Goal: Transaction & Acquisition: Download file/media

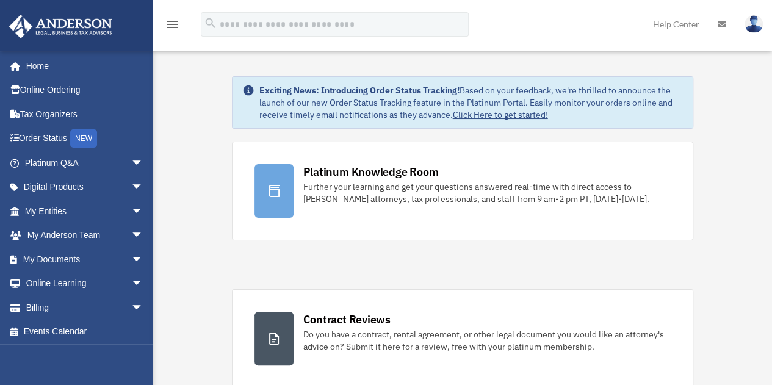
click at [73, 257] on link "My Documents arrow_drop_down" at bounding box center [85, 259] width 153 height 24
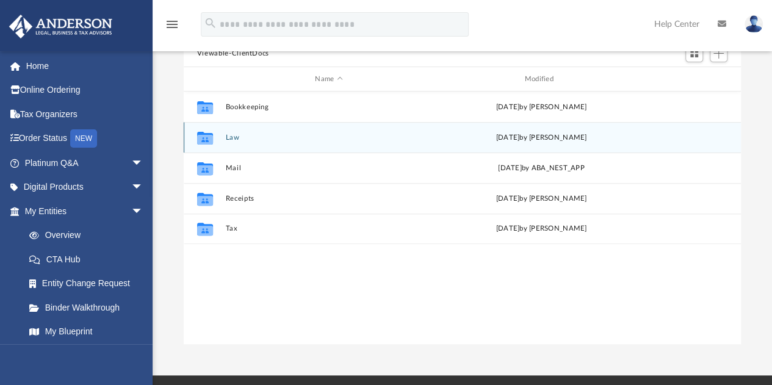
scroll to position [115, 0]
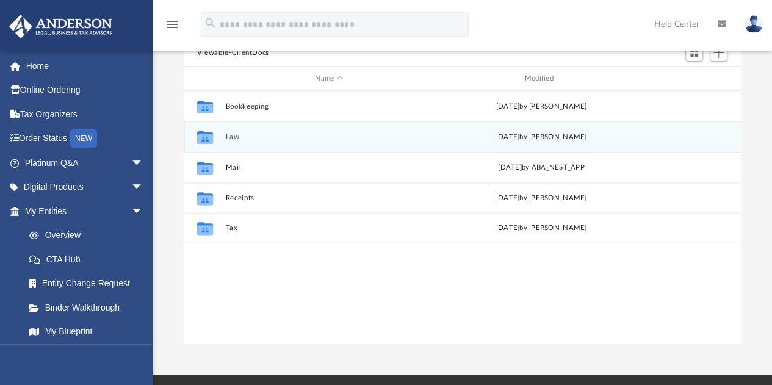
click at [228, 141] on div "Collaborated Folder Law Sat Sep 13 2025 by Bobbi Williams" at bounding box center [462, 136] width 557 height 30
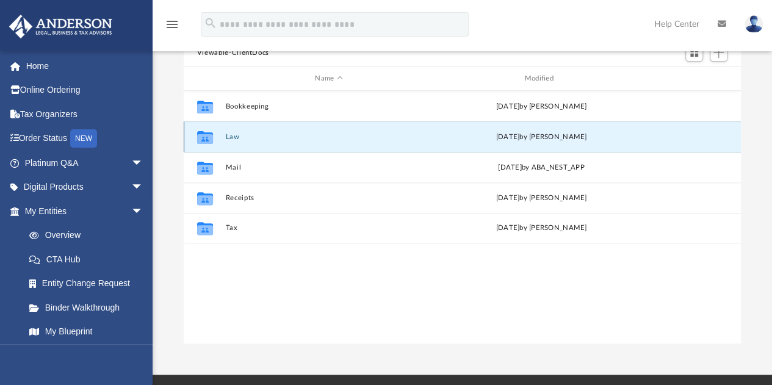
click at [233, 137] on button "Law" at bounding box center [328, 137] width 207 height 8
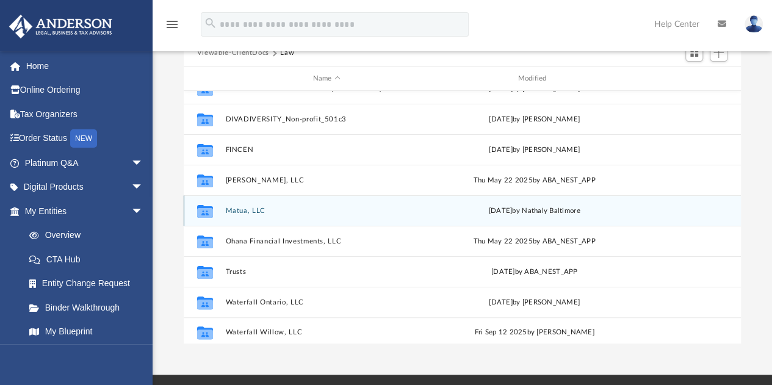
scroll to position [82, 0]
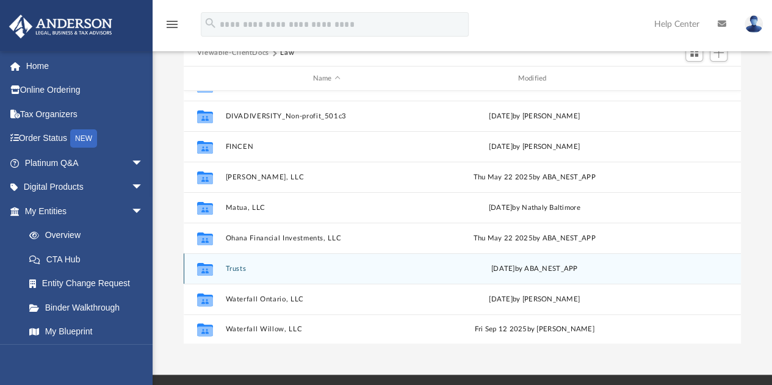
click at [237, 269] on button "Trusts" at bounding box center [326, 269] width 203 height 8
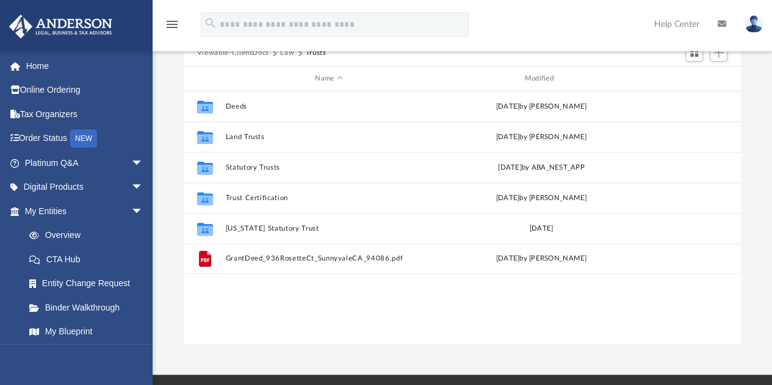
scroll to position [0, 0]
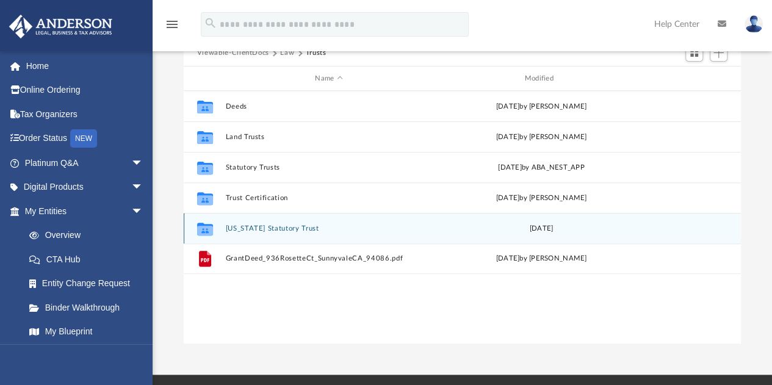
click at [253, 230] on button "Wyoming Statutory Trust" at bounding box center [328, 228] width 207 height 8
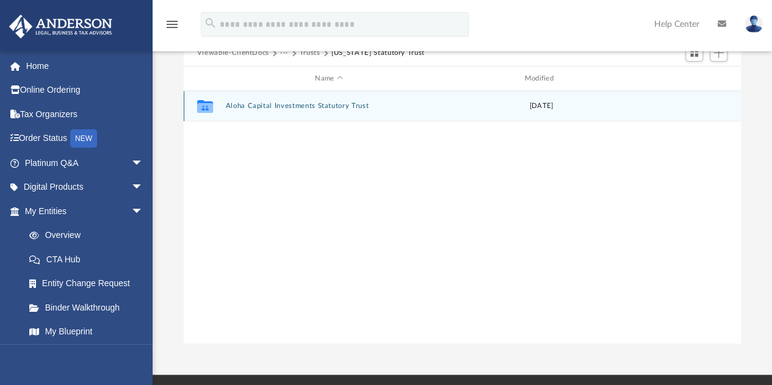
click at [249, 105] on button "Aloha Capital Investments Statutory Trust" at bounding box center [328, 106] width 207 height 8
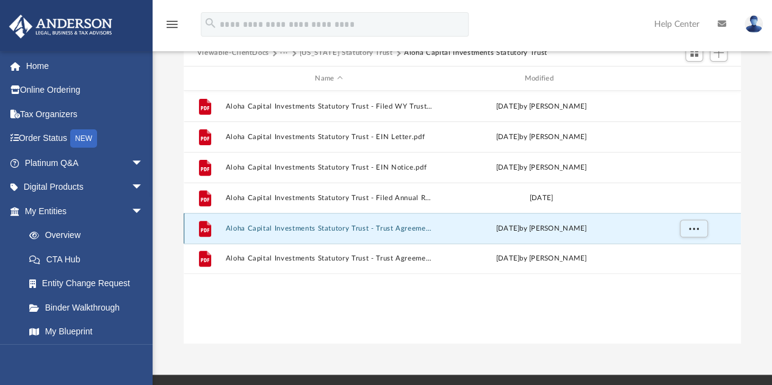
click at [304, 226] on button "Aloha Capital Investments Statutory Trust - Trust Agreement - DocuSigned.pdf" at bounding box center [328, 228] width 207 height 8
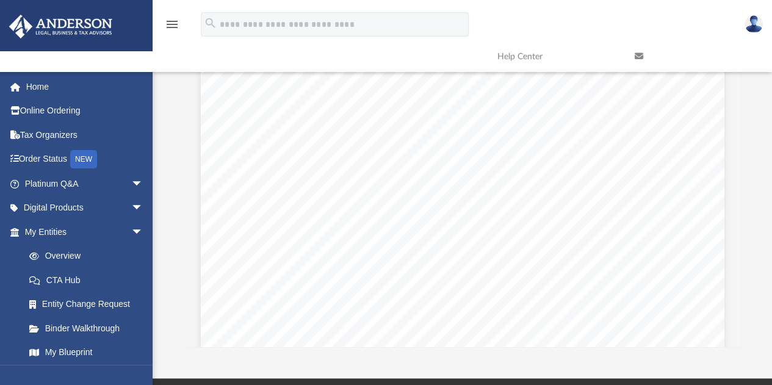
scroll to position [4523, 0]
click at [640, 224] on span "vested with all the estates, properties, rights, powers, duties and trusts of t…" at bounding box center [454, 228] width 385 height 9
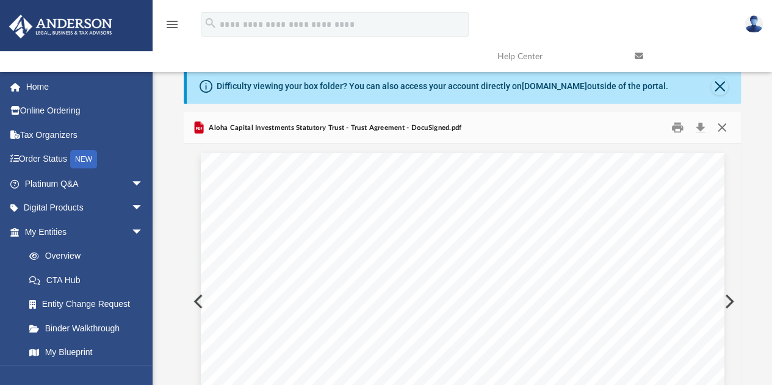
click at [721, 123] on button "Close" at bounding box center [722, 127] width 22 height 19
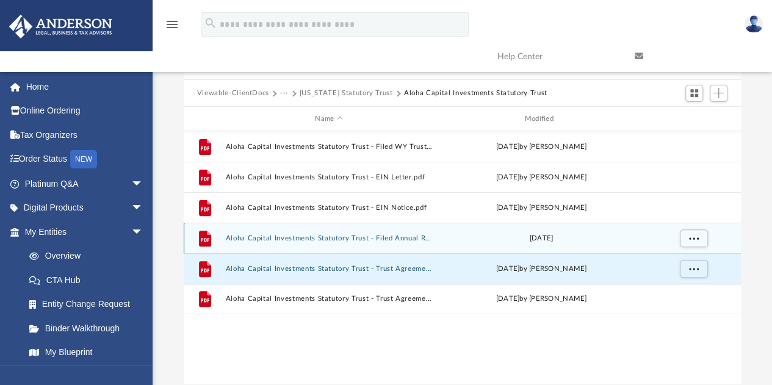
scroll to position [76, 0]
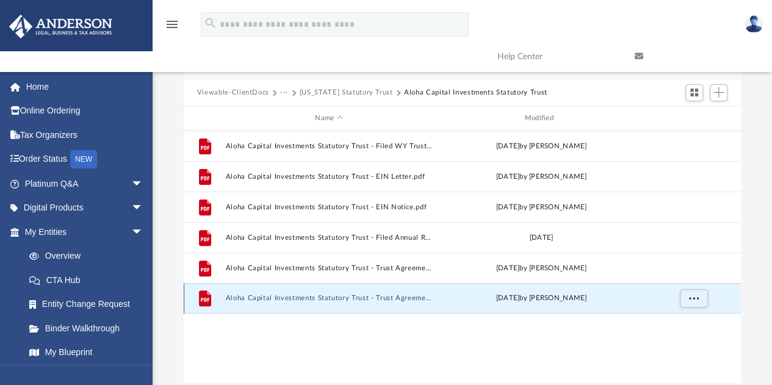
click at [298, 298] on button "Aloha Capital Investments Statutory Trust - Trust Agreement.pdf" at bounding box center [328, 299] width 207 height 8
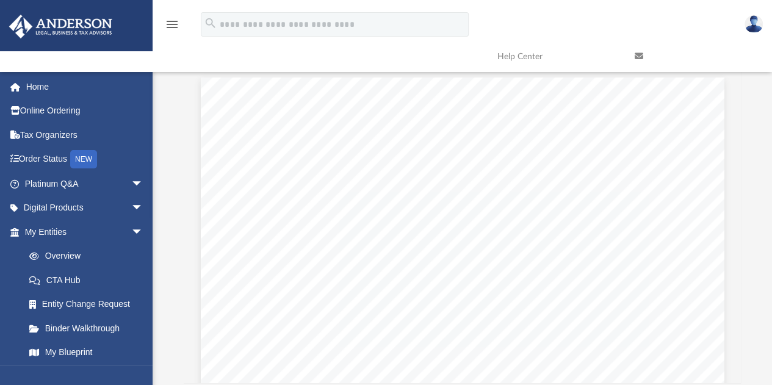
scroll to position [0, 0]
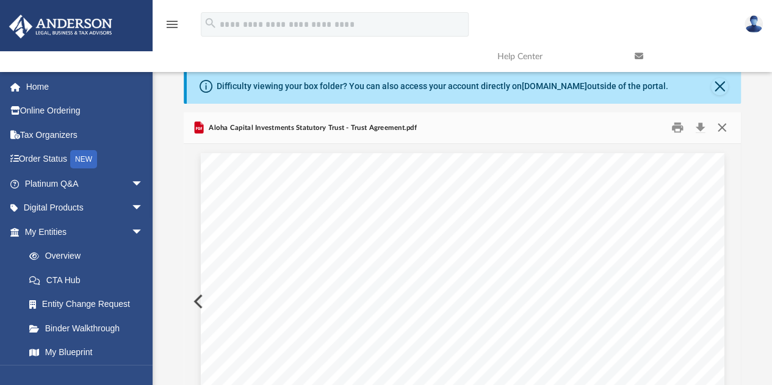
click at [721, 126] on button "Close" at bounding box center [722, 127] width 22 height 19
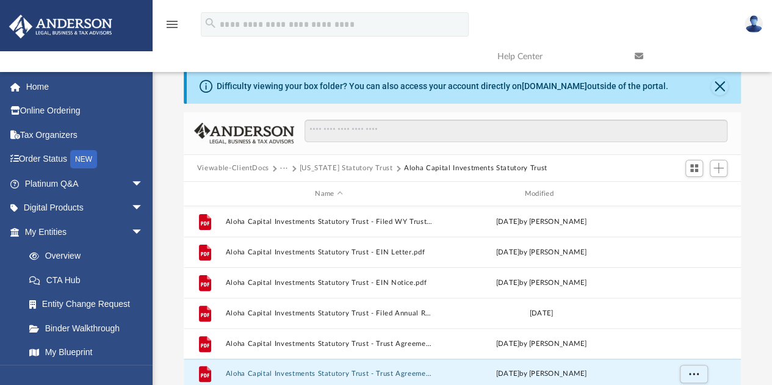
scroll to position [4, 0]
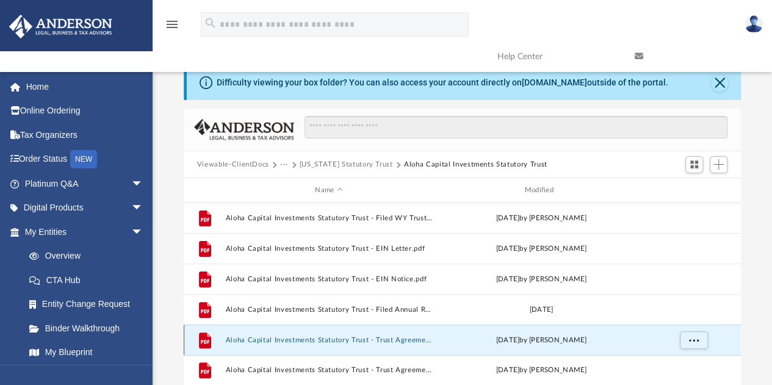
click at [328, 339] on button "Aloha Capital Investments Statutory Trust - Trust Agreement - DocuSigned.pdf" at bounding box center [328, 340] width 207 height 8
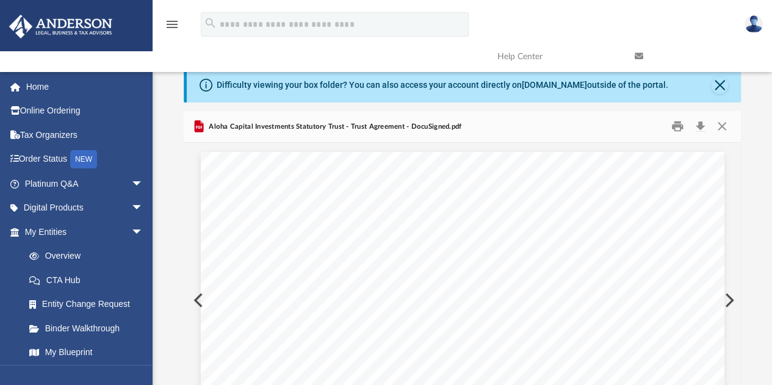
scroll to position [0, 0]
click at [701, 129] on button "Download" at bounding box center [700, 127] width 22 height 19
